Goal: Ask a question

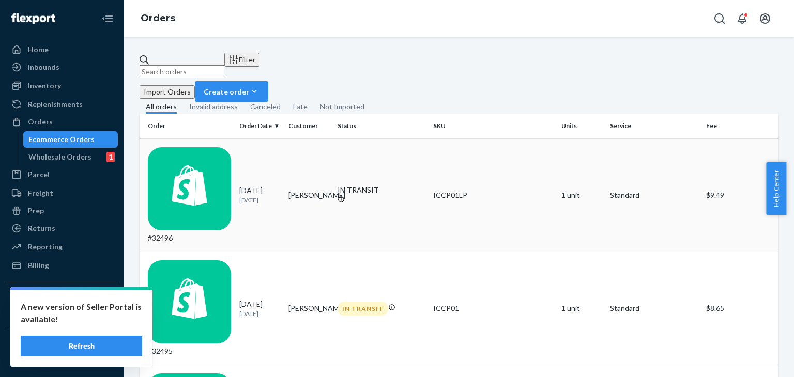
click at [358, 185] on div "IN TRANSIT" at bounding box center [381, 190] width 87 height 10
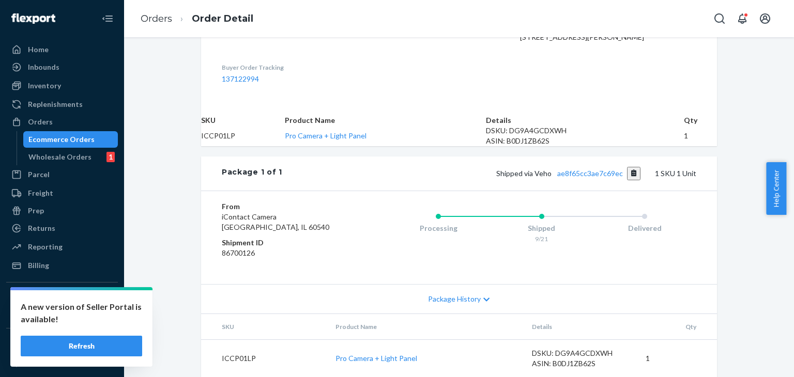
scroll to position [366, 0]
click at [53, 132] on div "Ecommerce Orders" at bounding box center [70, 139] width 93 height 14
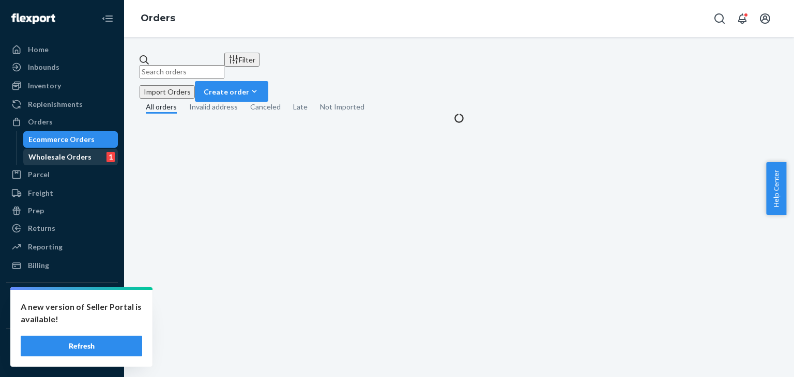
click at [55, 151] on div "Wholesale Orders 1" at bounding box center [70, 157] width 93 height 14
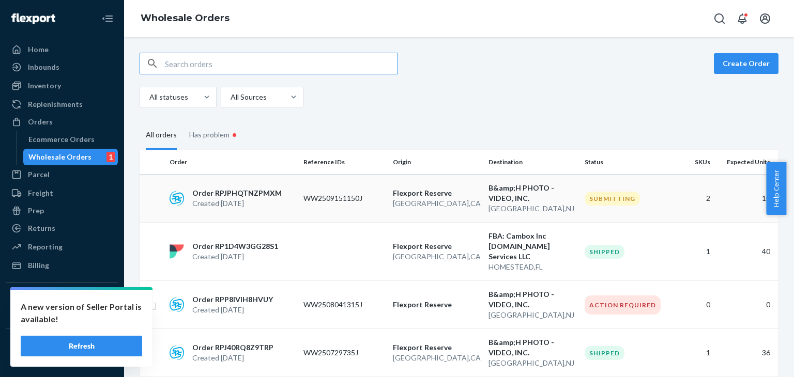
click at [254, 194] on p "Order RPJPHQTNZPMXM" at bounding box center [236, 193] width 89 height 10
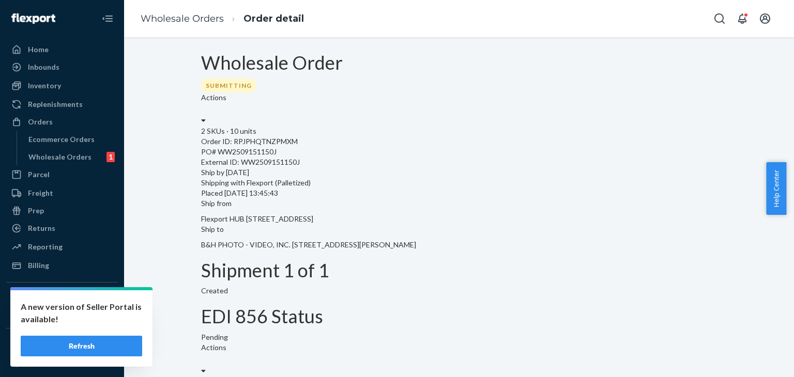
click at [778, 196] on span "Help Center" at bounding box center [776, 188] width 20 height 53
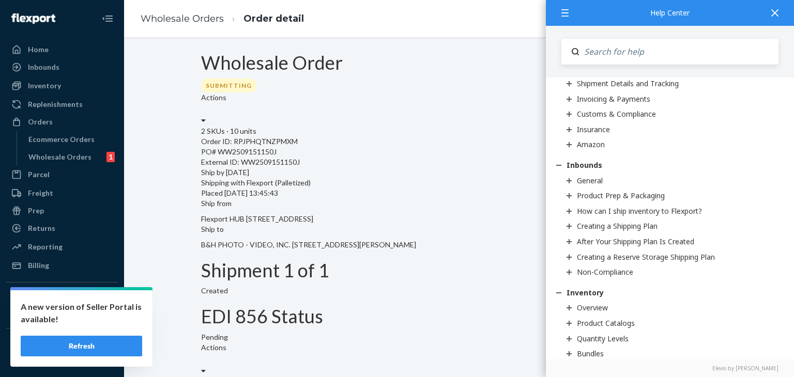
scroll to position [1085, 0]
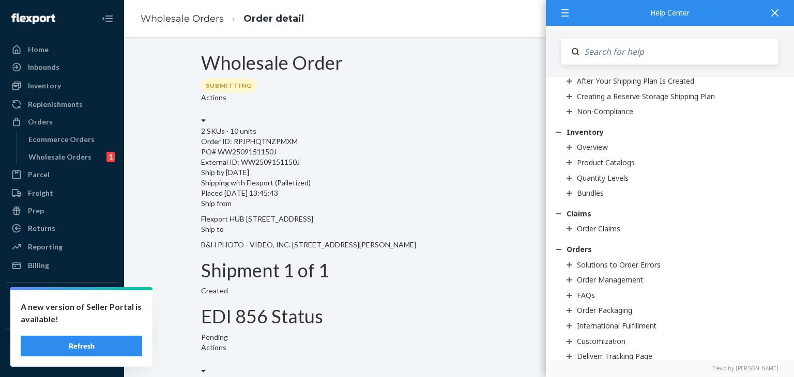
click at [561, 10] on icon at bounding box center [564, 12] width 7 height 7
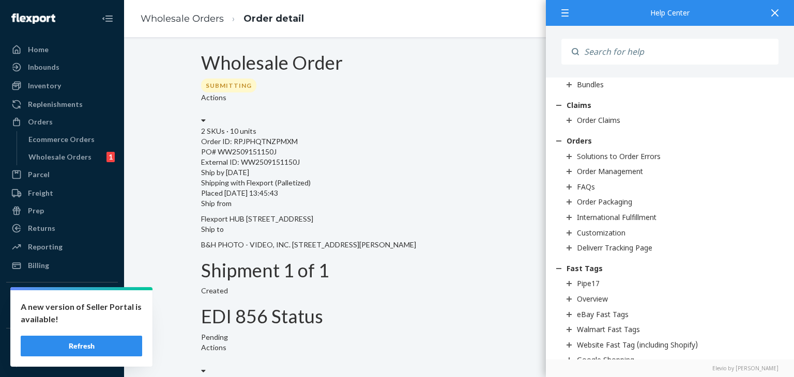
click at [596, 51] on input "Search" at bounding box center [679, 52] width 200 height 26
type input "chat"
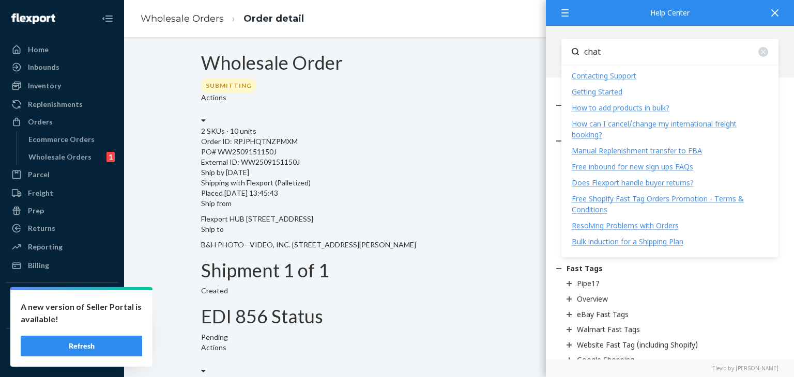
click at [607, 71] on div "Contacting Support" at bounding box center [604, 76] width 65 height 10
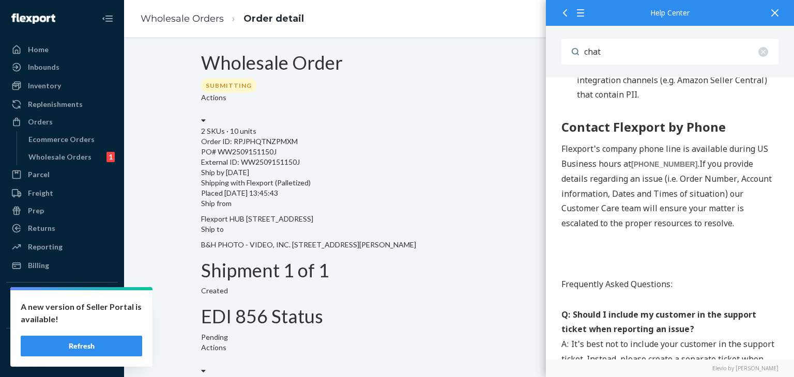
scroll to position [1757, 0]
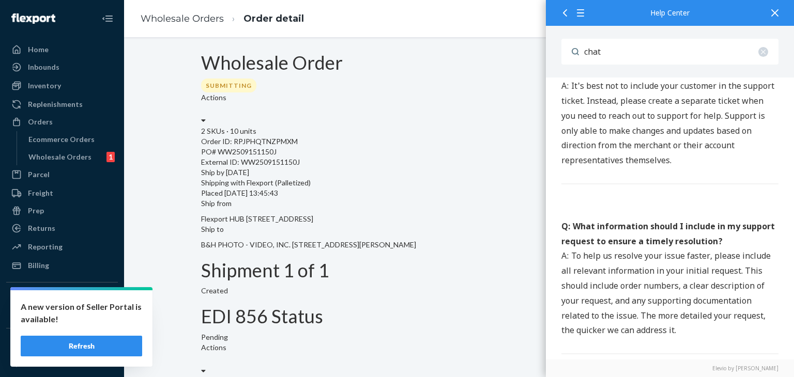
click at [453, 209] on div "Ship from Flexport HUB [STREET_ADDRESS] Ship to B&H PHOTO - VIDEO, INC. [STREET…" at bounding box center [459, 224] width 516 height 52
